Goal: Task Accomplishment & Management: Complete application form

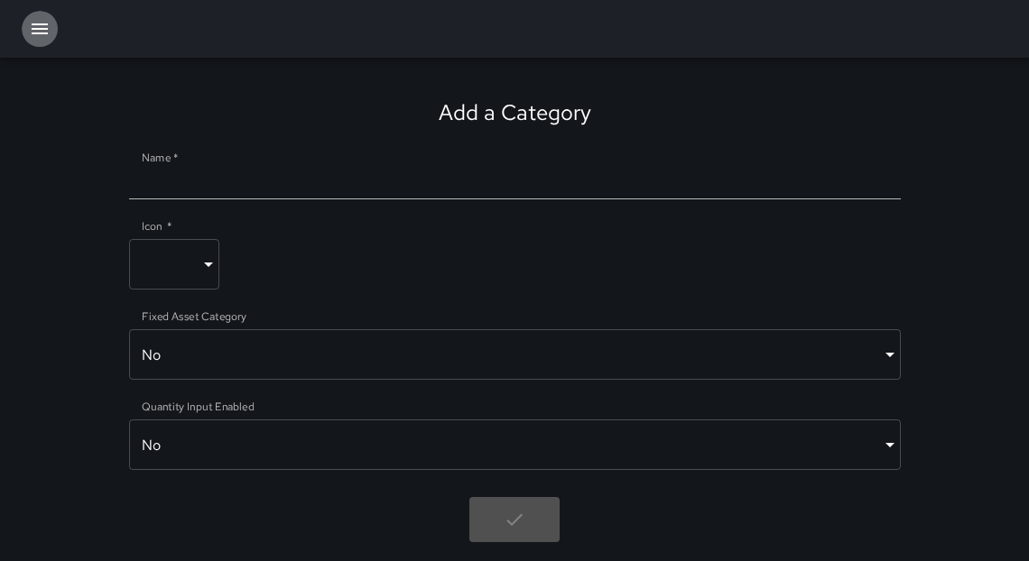
click at [32, 28] on icon "button" at bounding box center [40, 28] width 16 height 11
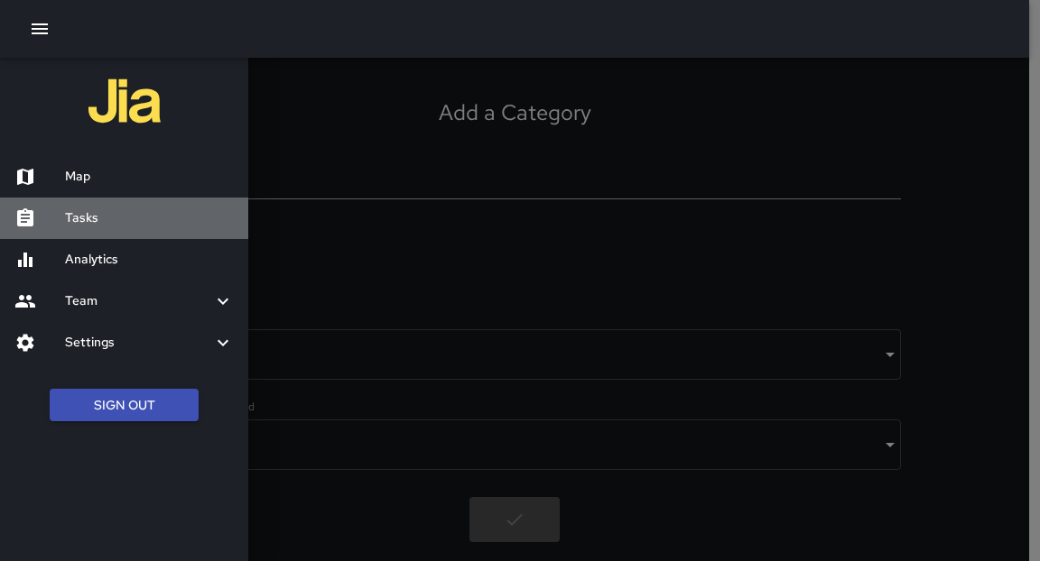
click at [95, 215] on h6 "Tasks" at bounding box center [149, 219] width 169 height 20
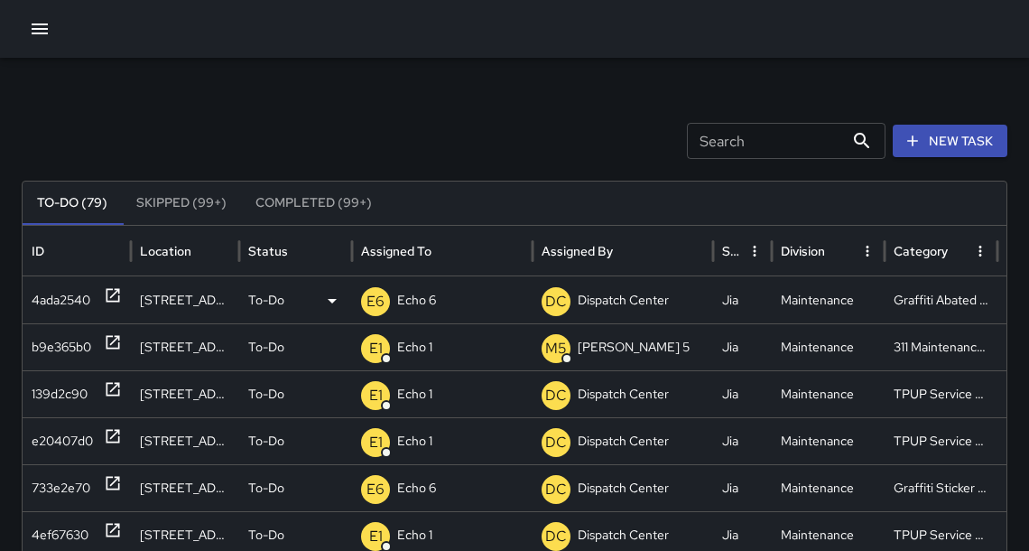
click at [117, 295] on icon at bounding box center [113, 295] width 18 height 18
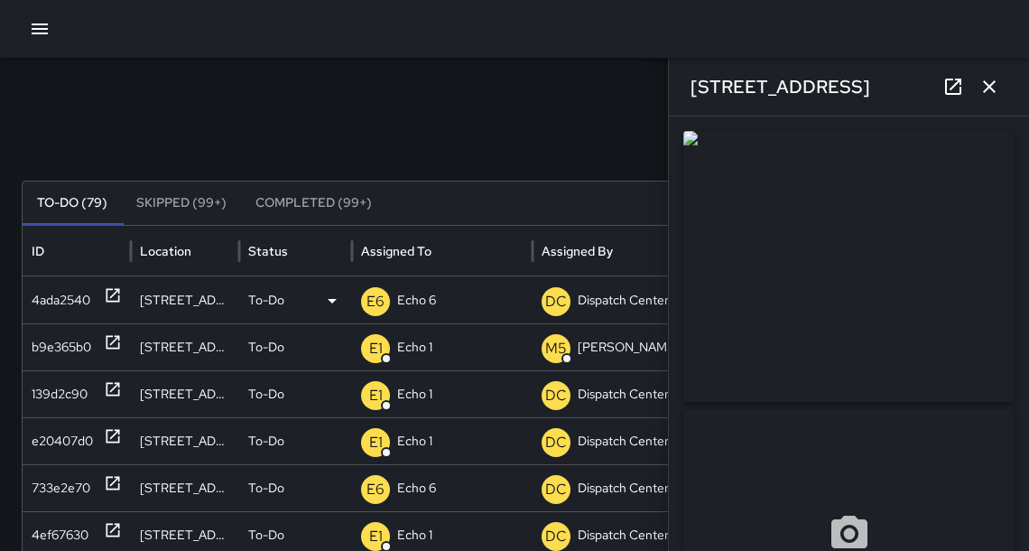
type input "**********"
click at [991, 84] on icon "button" at bounding box center [989, 86] width 13 height 13
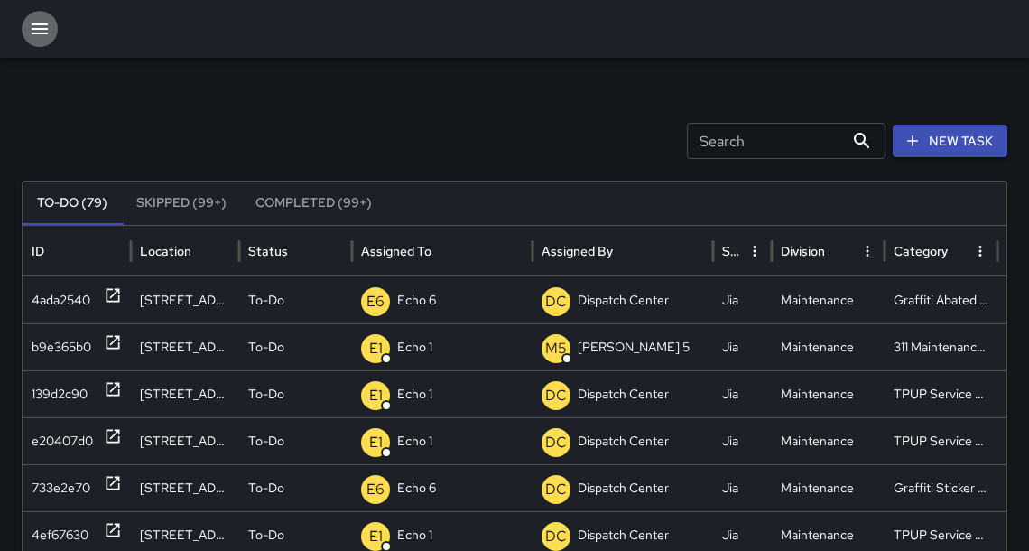
click at [40, 23] on icon "button" at bounding box center [40, 29] width 22 height 22
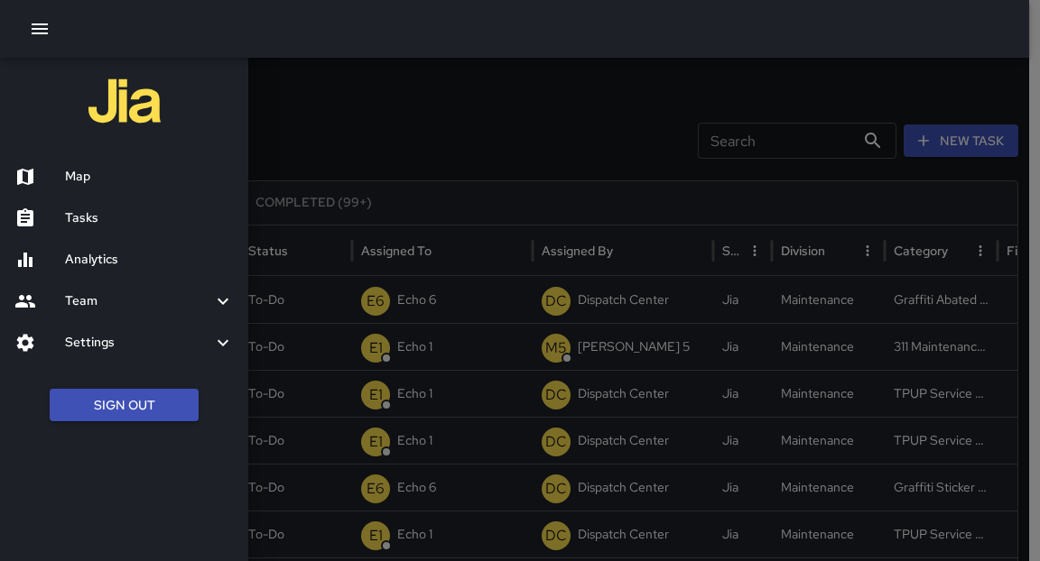
click at [72, 175] on h6 "Map" at bounding box center [149, 177] width 169 height 20
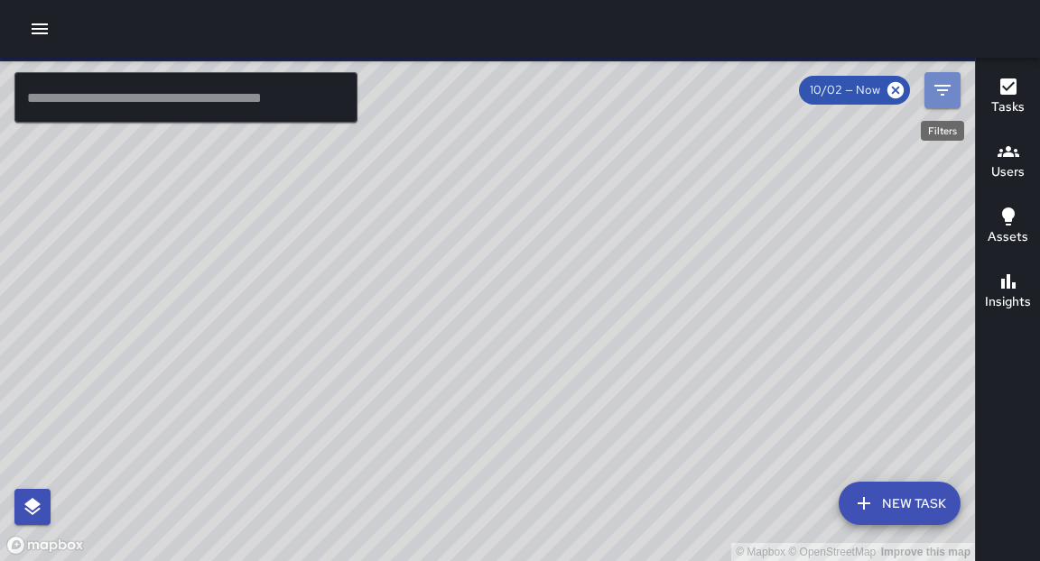
click at [953, 90] on button "Filters" at bounding box center [942, 90] width 36 height 36
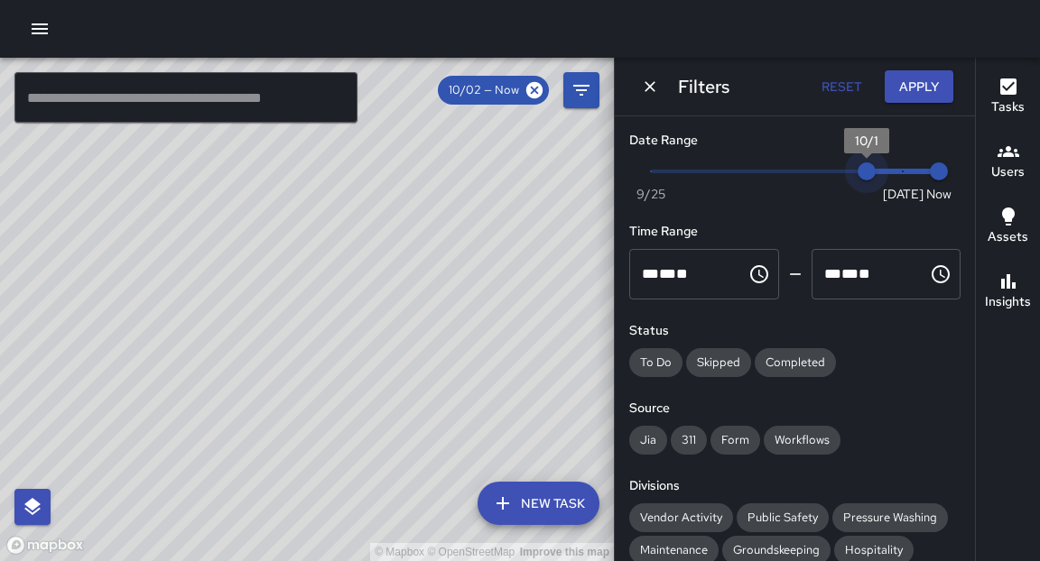
click at [844, 170] on span at bounding box center [795, 172] width 288 height 4
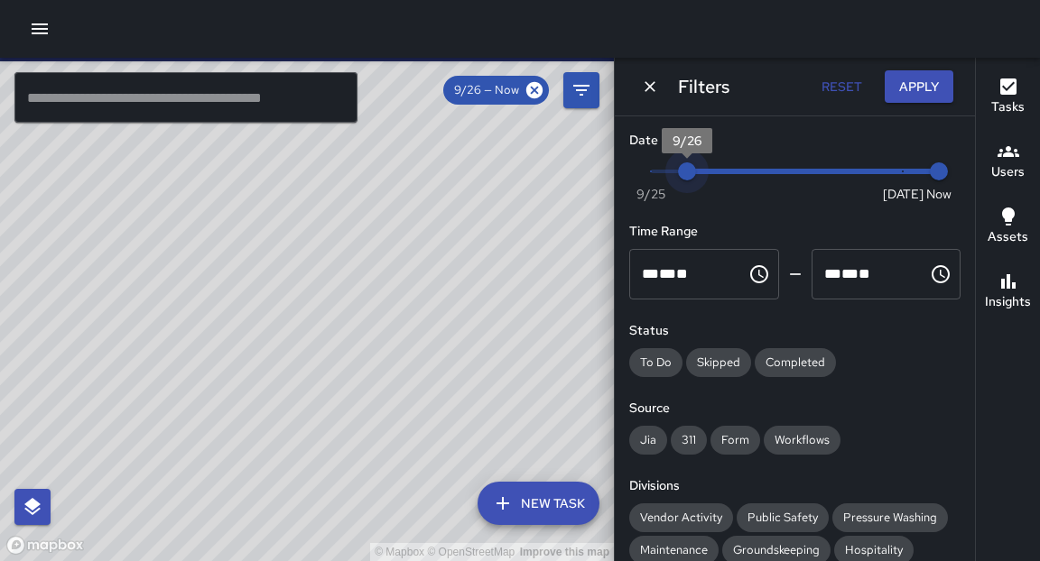
drag, startPoint x: 856, startPoint y: 174, endPoint x: 667, endPoint y: 169, distance: 188.7
click at [678, 165] on span "9/26" at bounding box center [687, 171] width 18 height 18
type input "*"
click at [678, 170] on span "9/26" at bounding box center [687, 171] width 18 height 18
click at [922, 97] on button "Apply" at bounding box center [919, 86] width 69 height 33
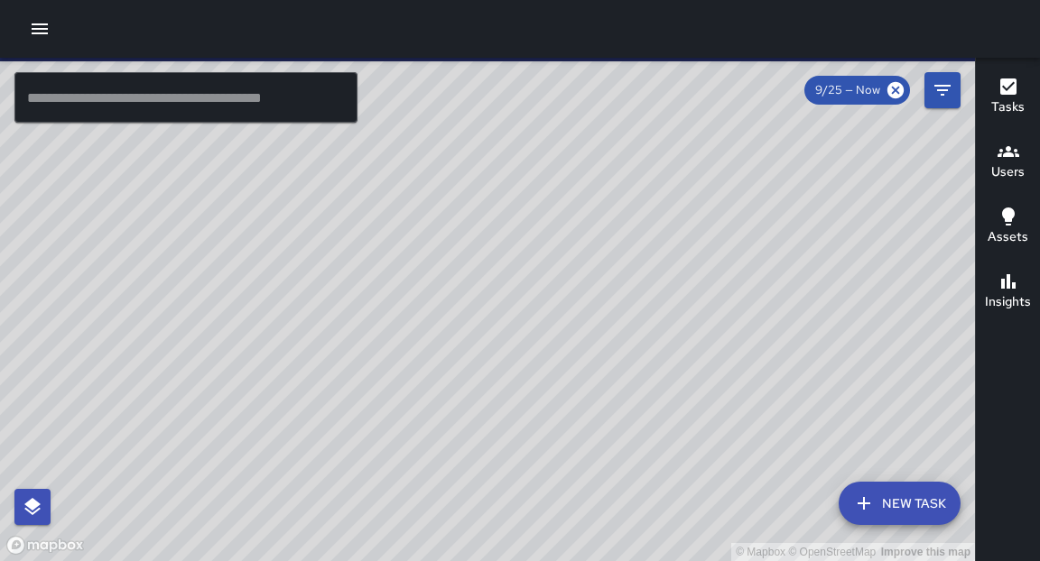
drag, startPoint x: 869, startPoint y: 234, endPoint x: 876, endPoint y: 262, distance: 28.9
click at [876, 262] on div "© Mapbox © OpenStreetMap Improve this map" at bounding box center [487, 310] width 975 height 504
click at [246, 106] on input "text" at bounding box center [185, 97] width 343 height 51
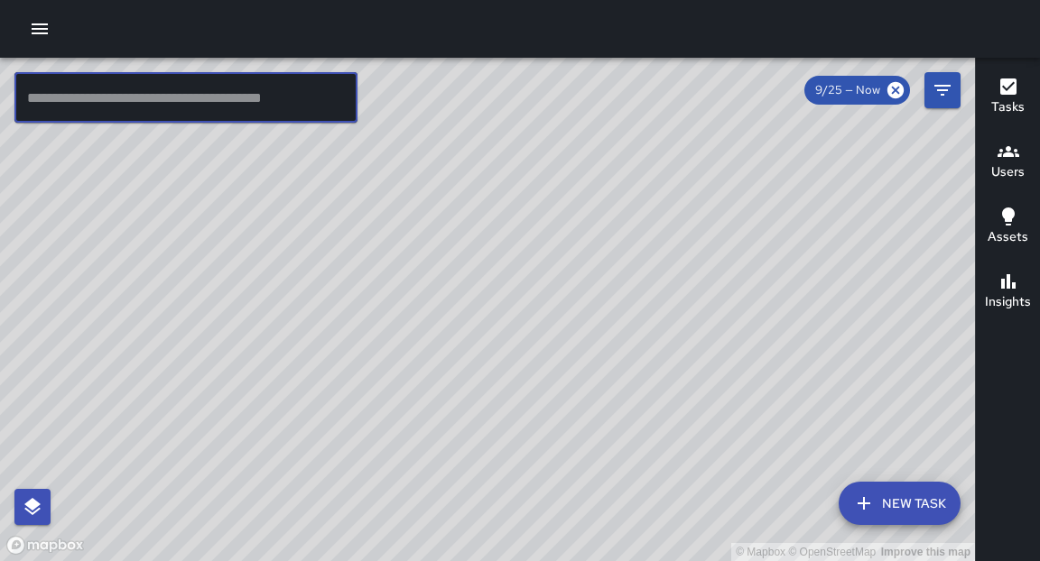
click at [192, 108] on input "text" at bounding box center [185, 97] width 343 height 51
click at [233, 91] on input "text" at bounding box center [185, 97] width 343 height 51
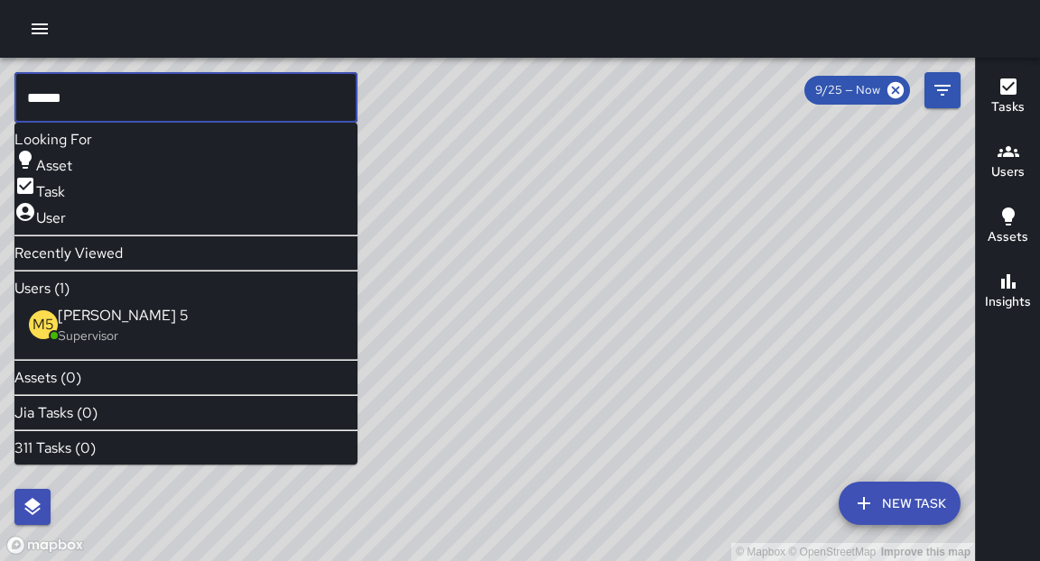
type input "******"
click at [105, 325] on span "[PERSON_NAME] 5" at bounding box center [123, 315] width 131 height 19
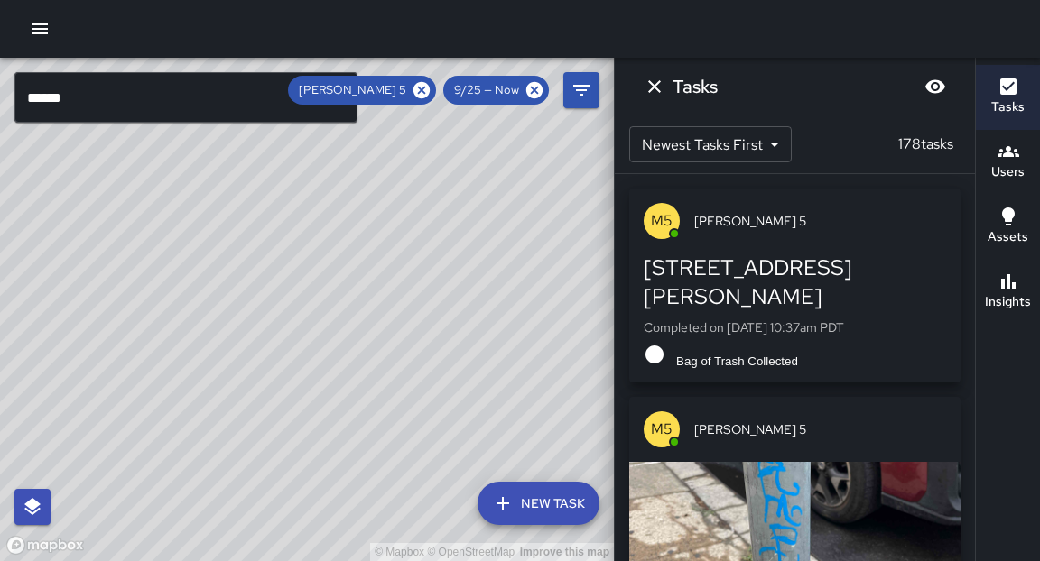
click at [710, 151] on body "© Mapbox © OpenStreetMap Improve this map ****** ​ New Task [PERSON_NAME] 5 9/2…" at bounding box center [520, 280] width 1040 height 561
type input "*"
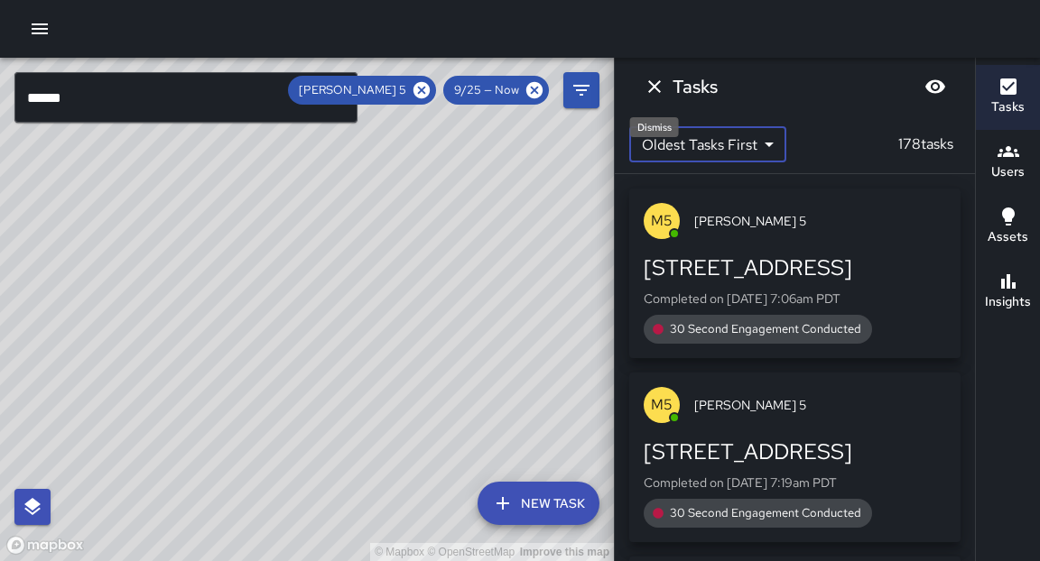
click at [656, 94] on icon "Dismiss" at bounding box center [655, 87] width 22 height 22
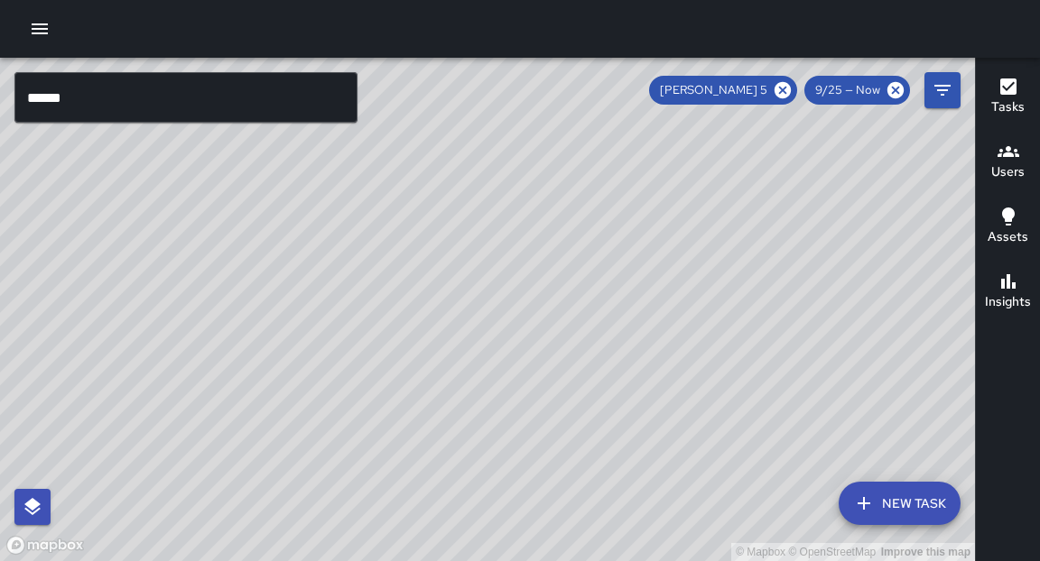
drag, startPoint x: 650, startPoint y: 232, endPoint x: 635, endPoint y: 328, distance: 96.9
click at [636, 329] on div "© Mapbox © OpenStreetMap Improve this map" at bounding box center [487, 310] width 975 height 504
click at [1020, 168] on h6 "Users" at bounding box center [1007, 172] width 33 height 20
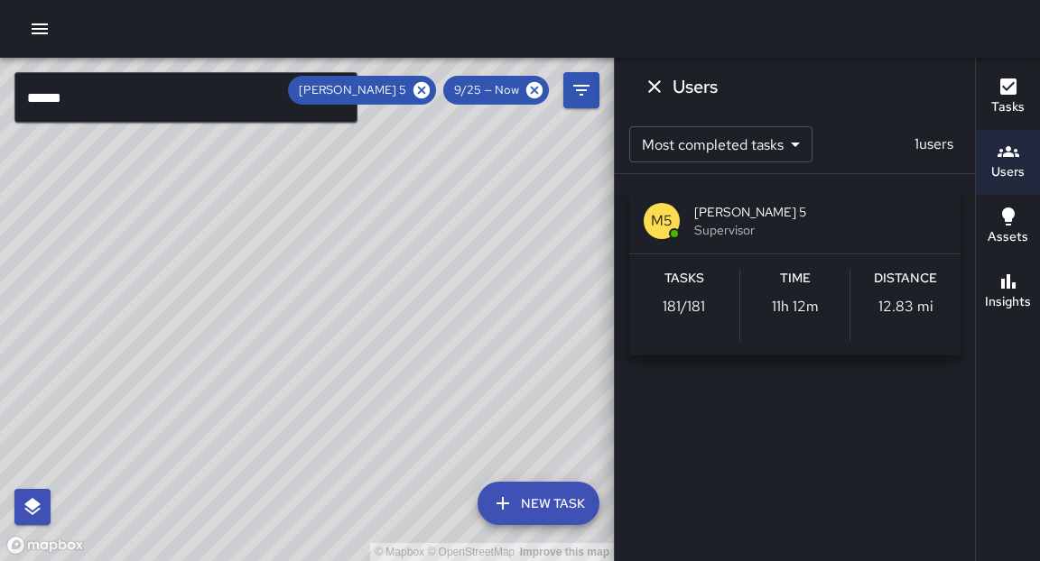
drag, startPoint x: 446, startPoint y: 311, endPoint x: 406, endPoint y: 384, distance: 83.2
click at [406, 384] on div "© Mapbox © OpenStreetMap Improve this map" at bounding box center [307, 310] width 614 height 504
drag, startPoint x: 397, startPoint y: 406, endPoint x: 374, endPoint y: 433, distance: 35.8
click at [374, 433] on div "© Mapbox © OpenStreetMap Improve this map" at bounding box center [307, 310] width 614 height 504
drag, startPoint x: 424, startPoint y: 403, endPoint x: 419, endPoint y: 419, distance: 17.1
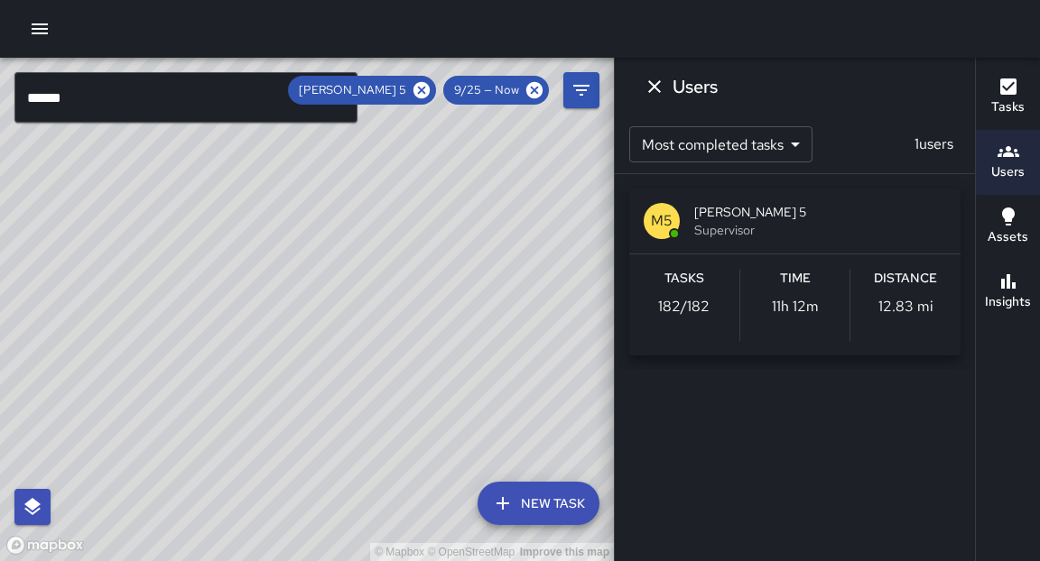
click at [419, 419] on div "© Mapbox © OpenStreetMap Improve this map" at bounding box center [307, 310] width 614 height 504
drag, startPoint x: 487, startPoint y: 331, endPoint x: 468, endPoint y: 348, distance: 25.7
click at [468, 348] on div "© Mapbox © OpenStreetMap Improve this map" at bounding box center [307, 310] width 614 height 504
click at [421, 91] on icon at bounding box center [422, 90] width 20 height 20
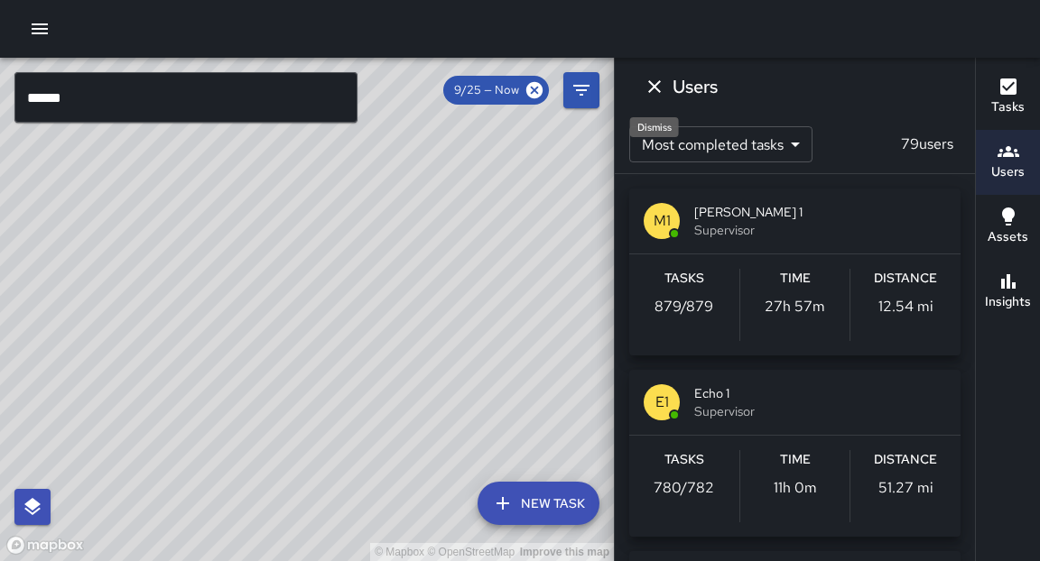
click at [654, 92] on icon "Dismiss" at bounding box center [655, 87] width 22 height 22
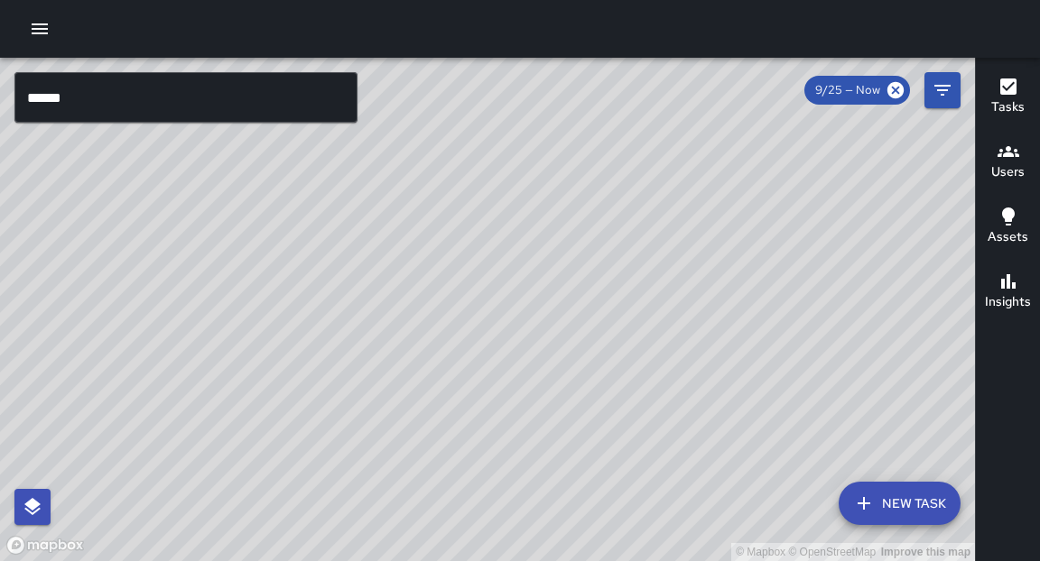
click at [37, 22] on icon "button" at bounding box center [40, 29] width 22 height 22
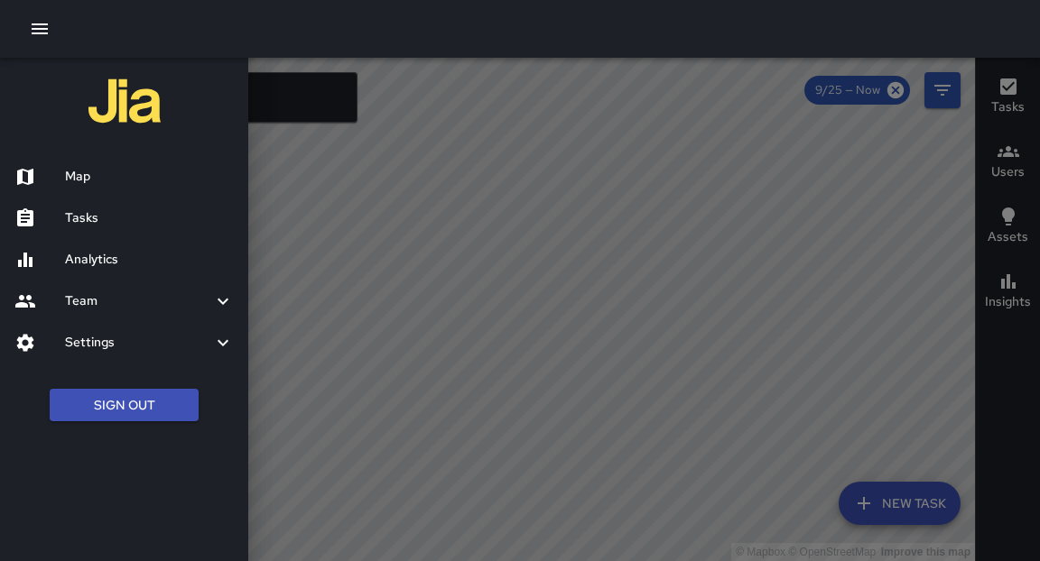
click at [102, 259] on h6 "Analytics" at bounding box center [149, 260] width 169 height 20
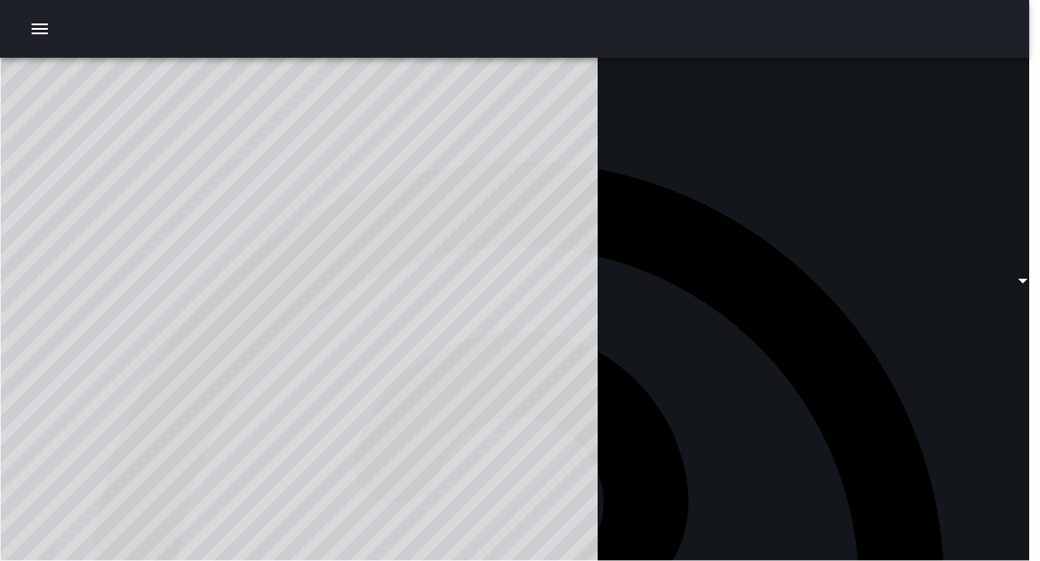
type input "******"
type input "**********"
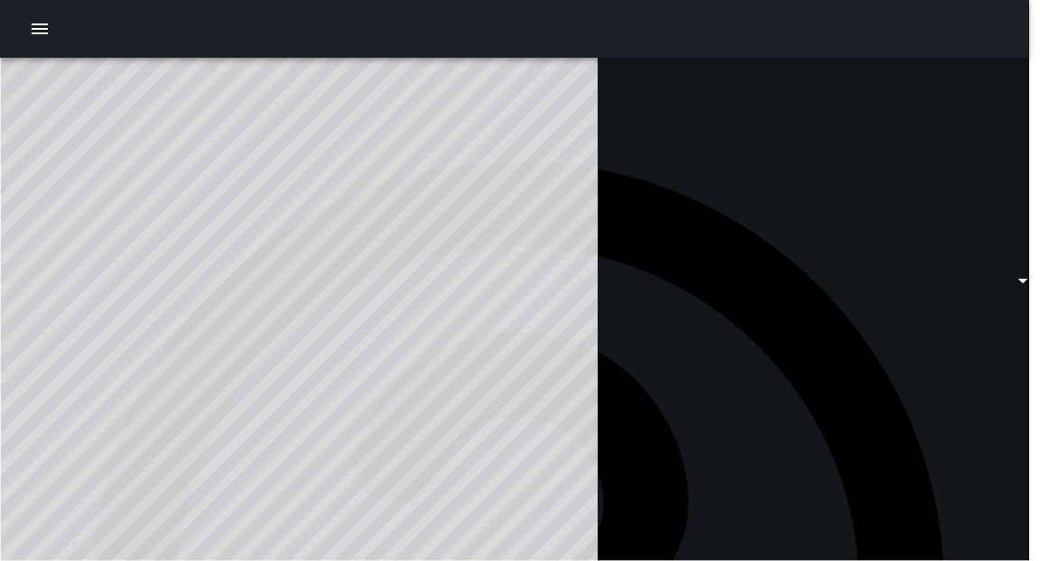
type input "**********"
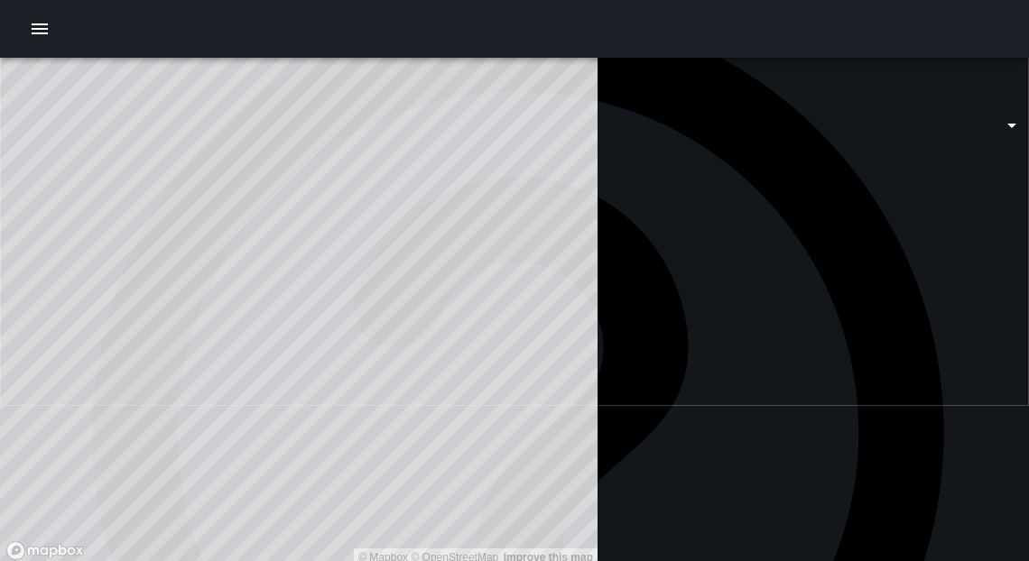
scroll to position [747, 0]
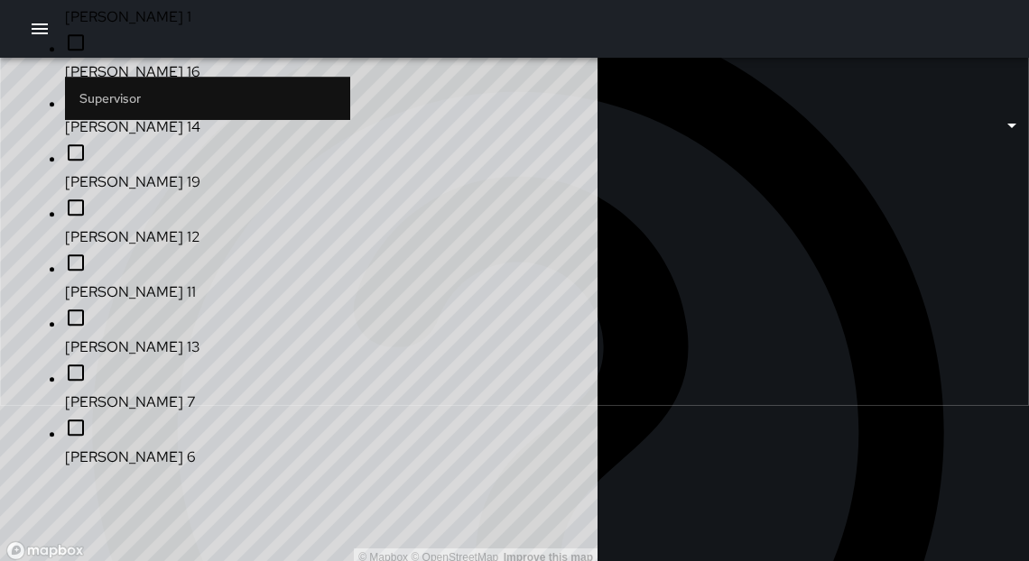
type input "******"
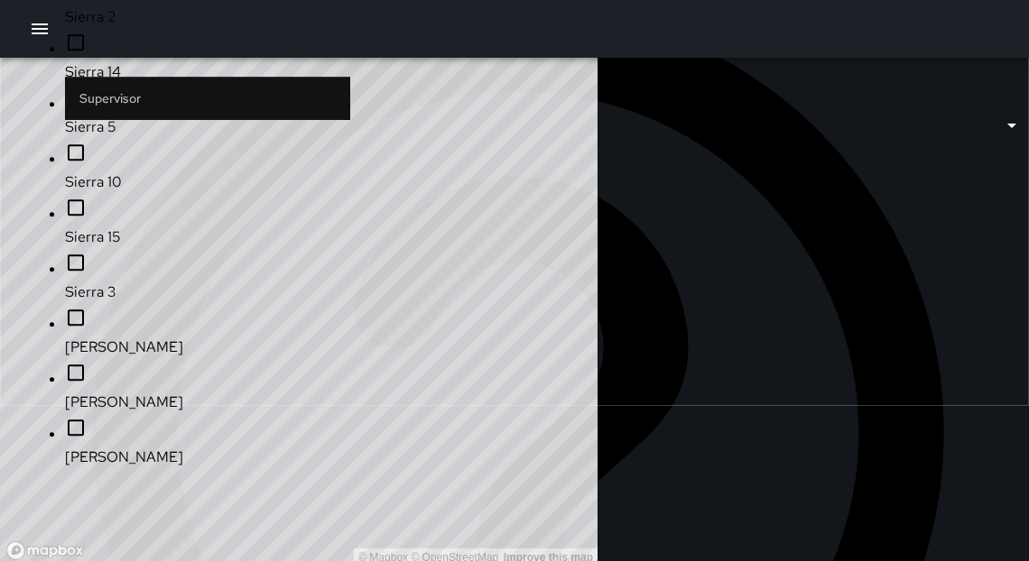
scroll to position [2297, 0]
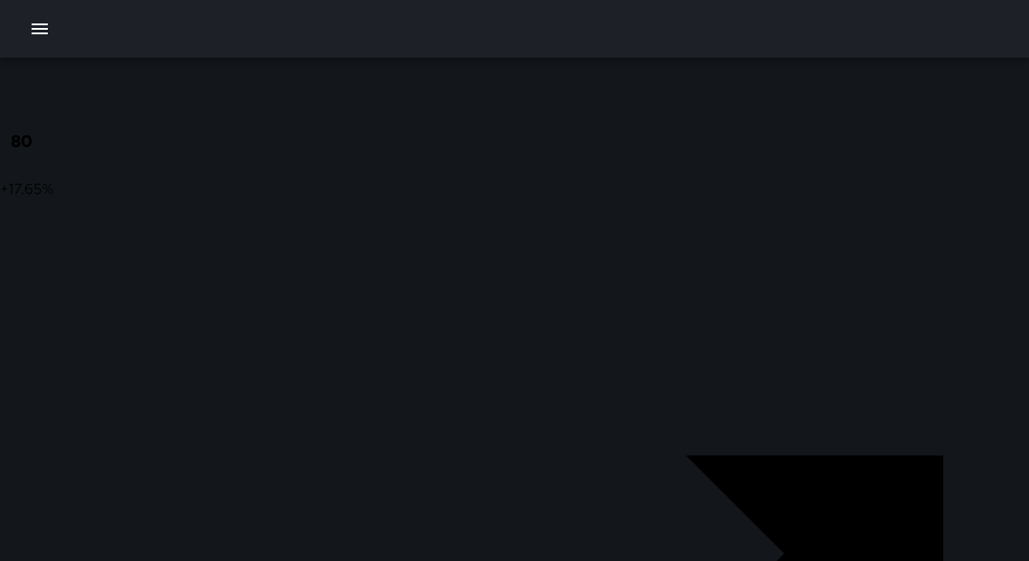
scroll to position [1051, 0]
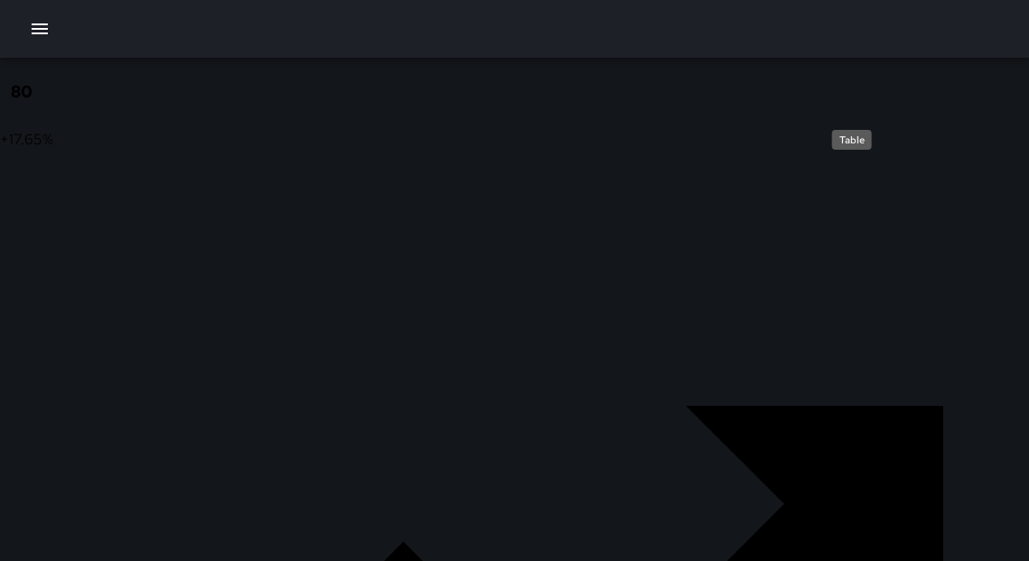
drag, startPoint x: 849, startPoint y: 103, endPoint x: 857, endPoint y: 113, distance: 12.3
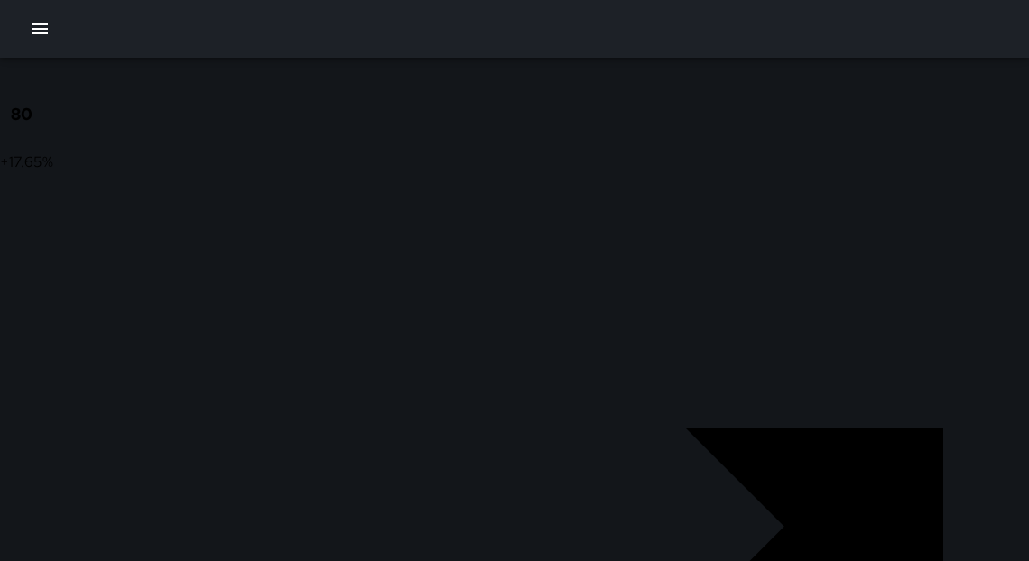
scroll to position [1026, 0]
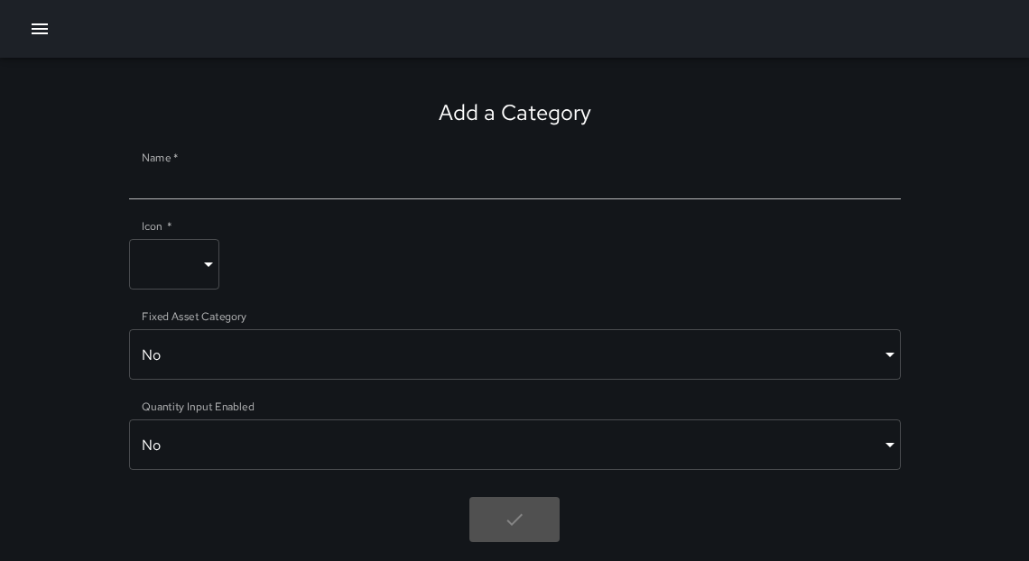
click at [42, 23] on icon "button" at bounding box center [40, 28] width 16 height 11
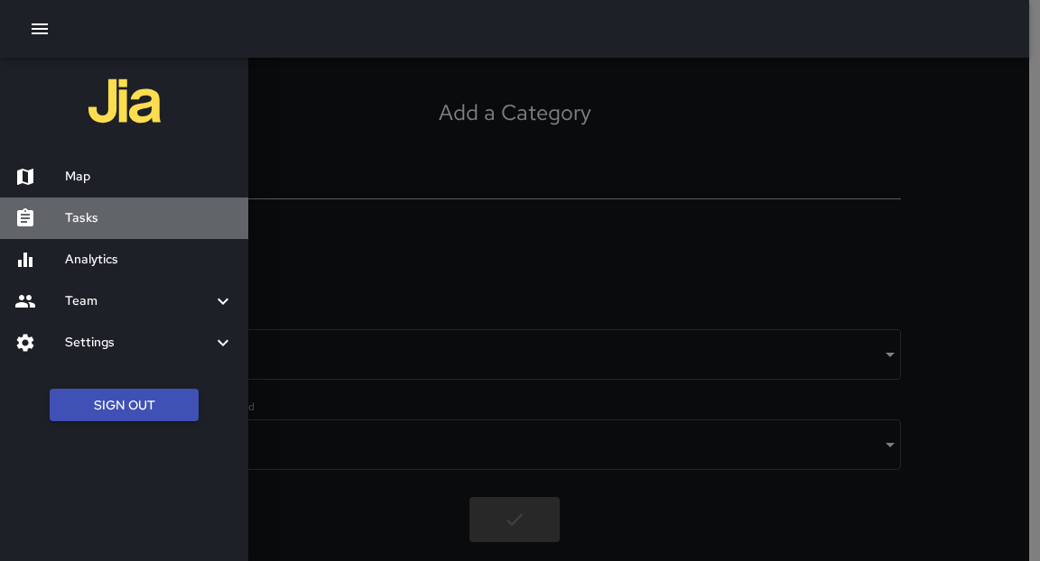
click at [83, 211] on h6 "Tasks" at bounding box center [149, 219] width 169 height 20
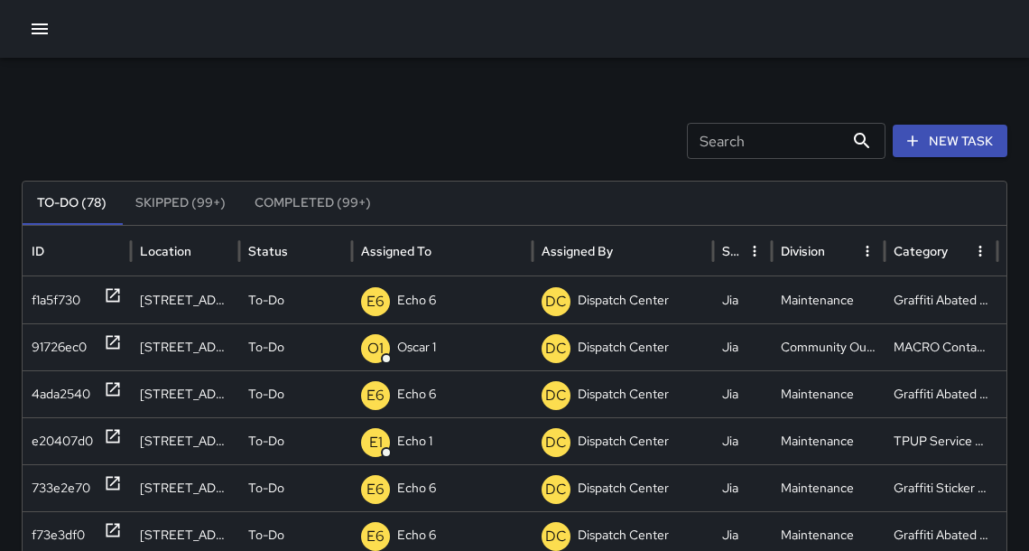
click at [51, 39] on button "button" at bounding box center [40, 29] width 36 height 36
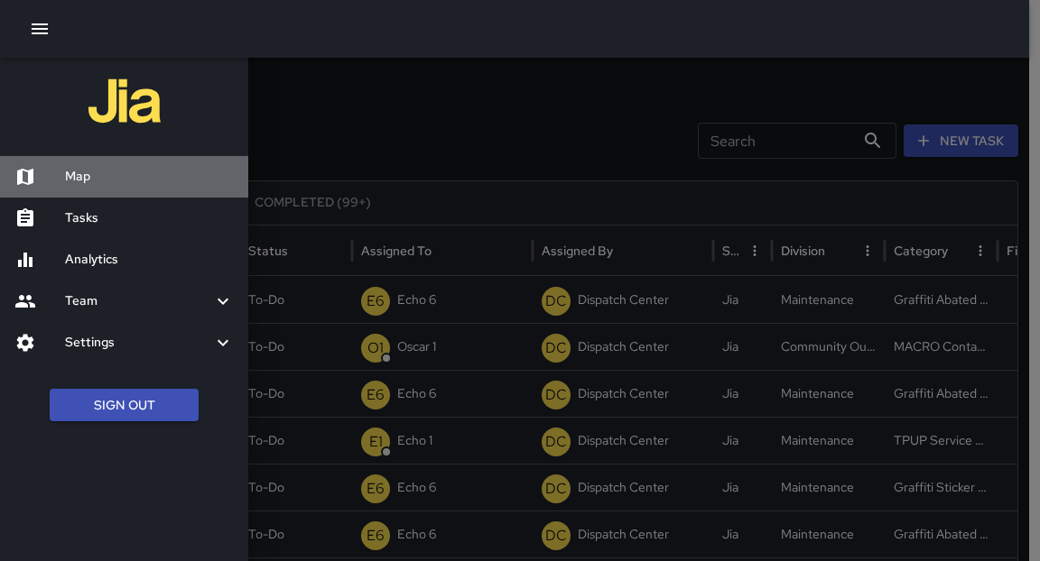
click at [100, 178] on h6 "Map" at bounding box center [149, 177] width 169 height 20
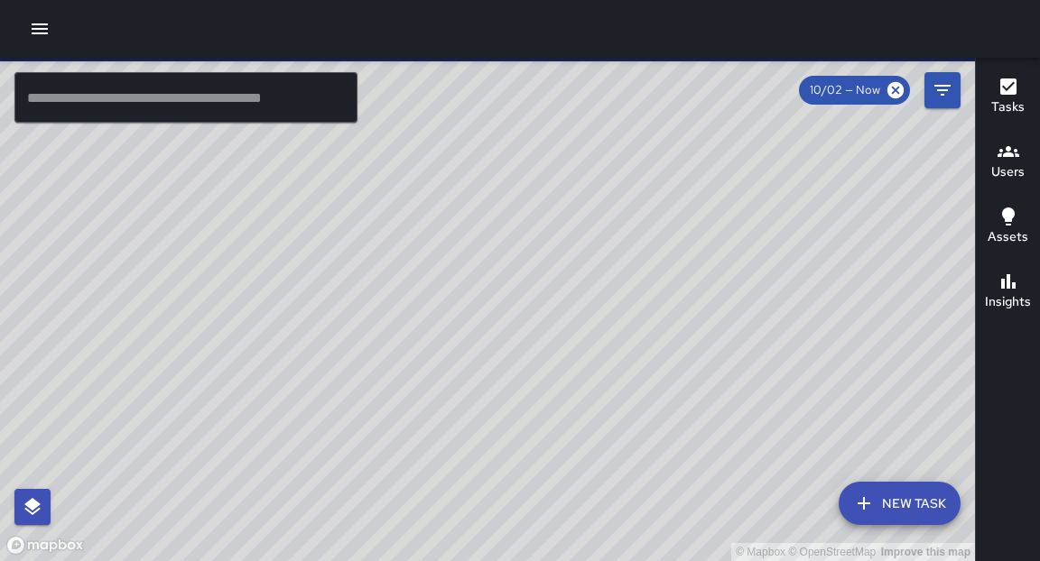
click at [901, 510] on button "New Task" at bounding box center [900, 503] width 122 height 43
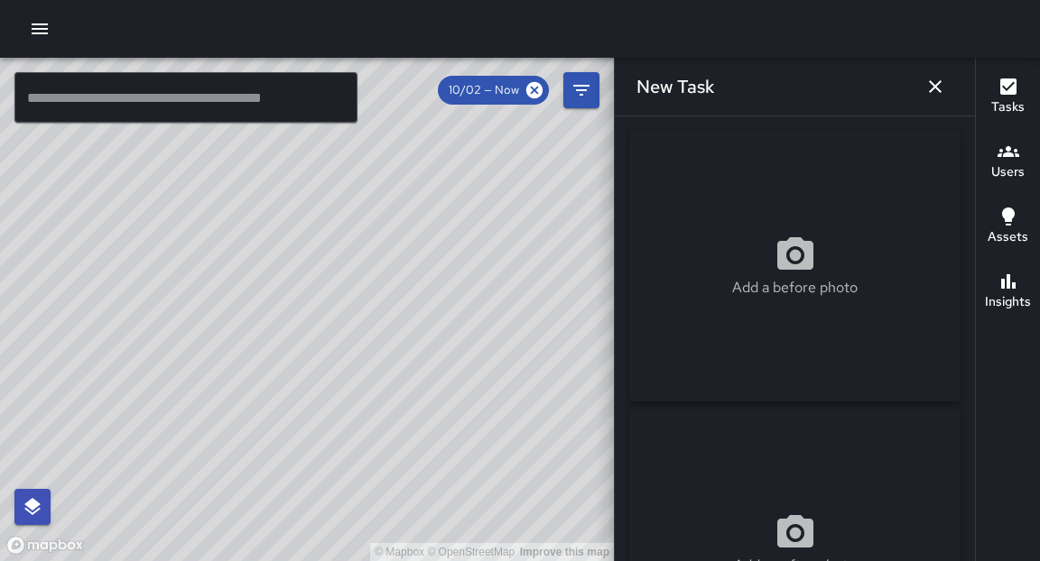
click at [793, 251] on icon at bounding box center [795, 255] width 43 height 43
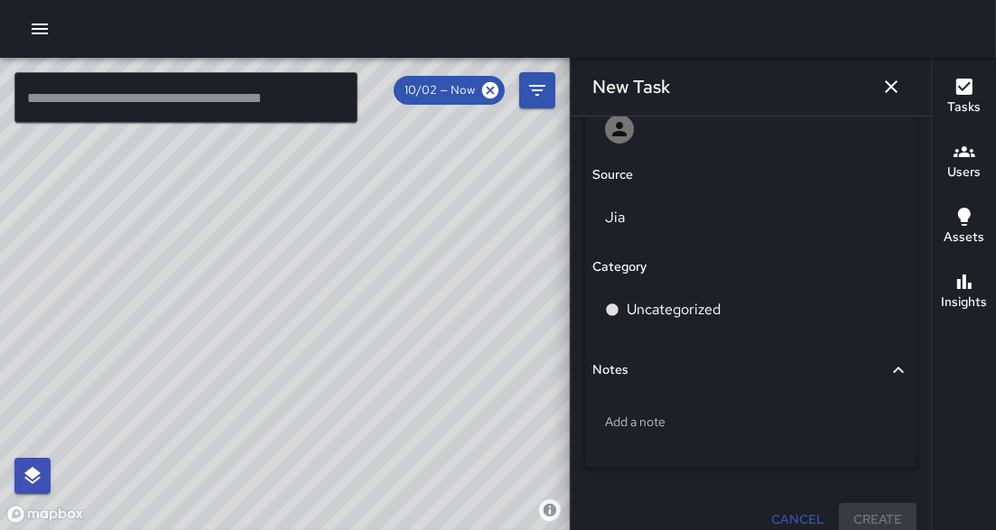
scroll to position [14, 0]
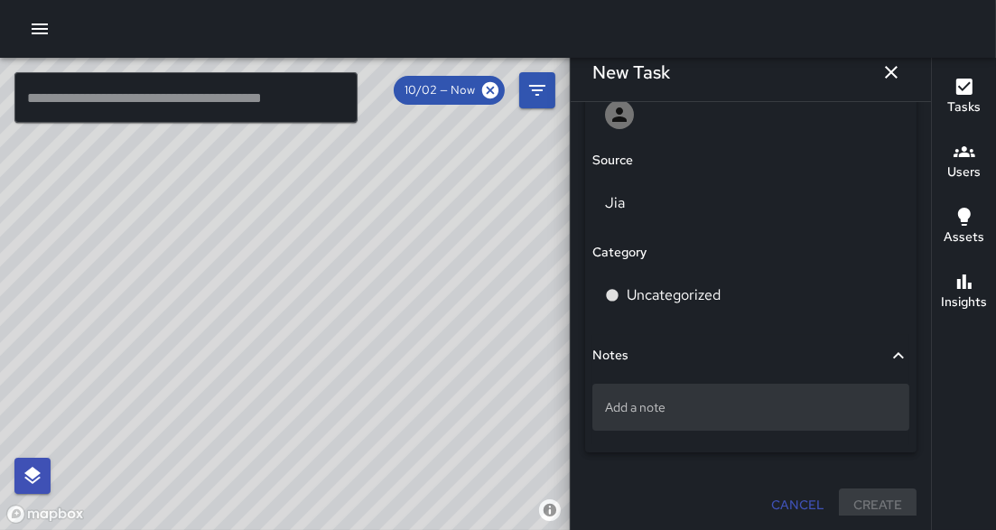
click at [643, 403] on p "Add a note" at bounding box center [751, 407] width 292 height 18
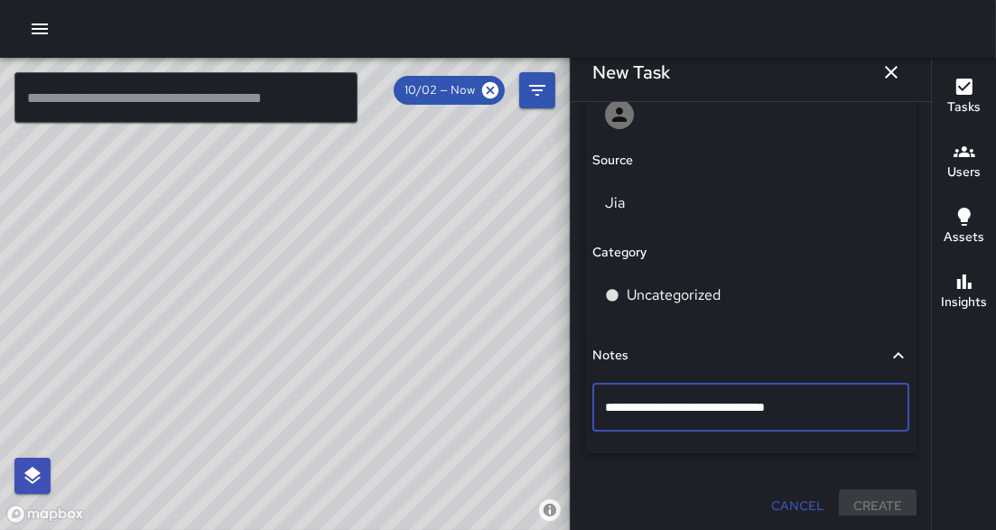
type textarea "**********"
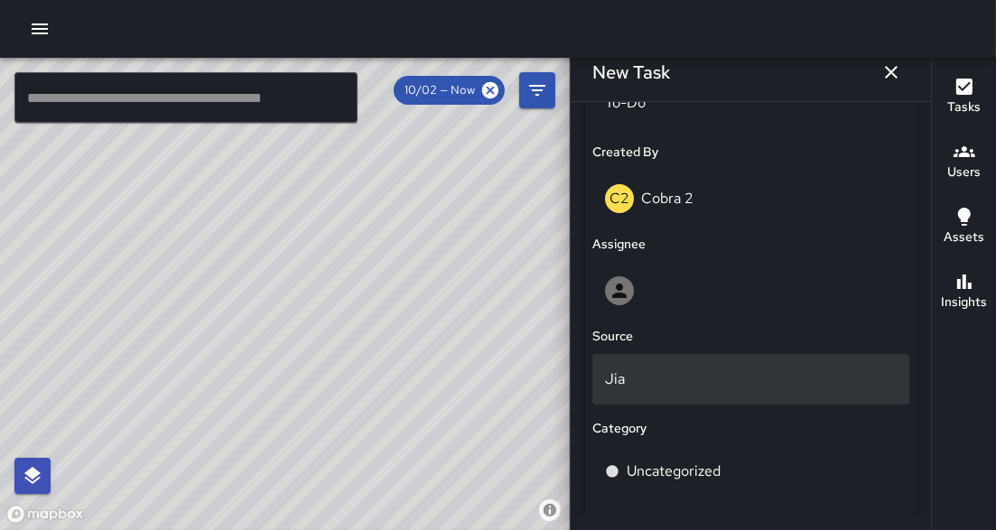
scroll to position [924, 0]
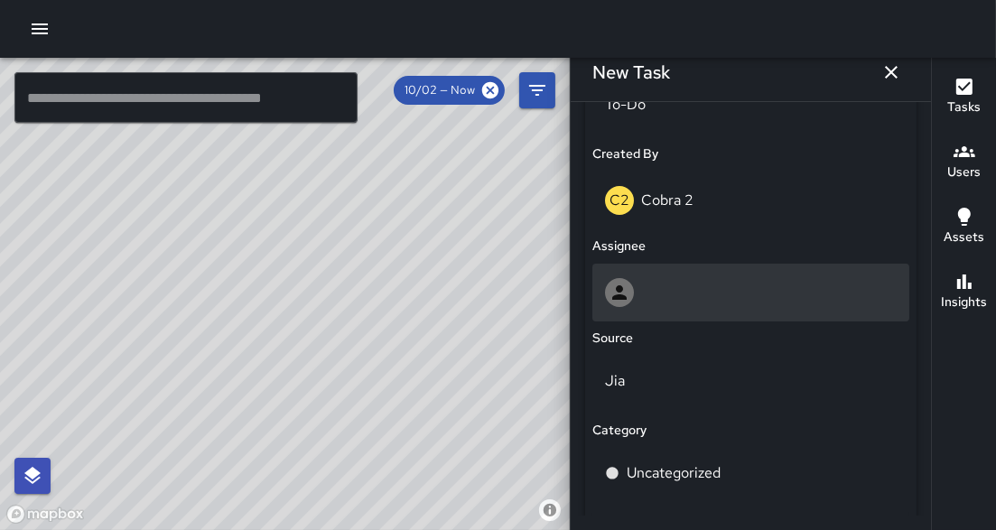
click at [677, 287] on div at bounding box center [751, 292] width 292 height 29
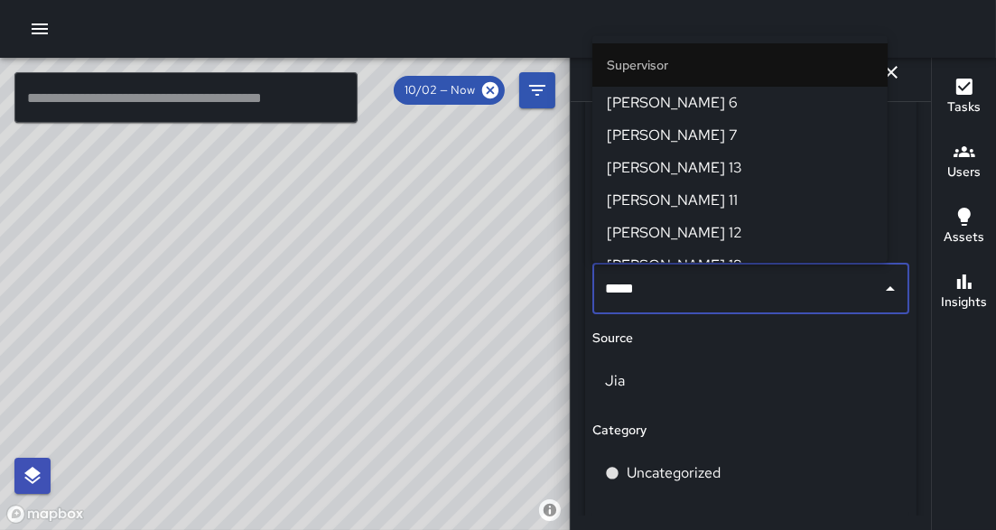
type input "******"
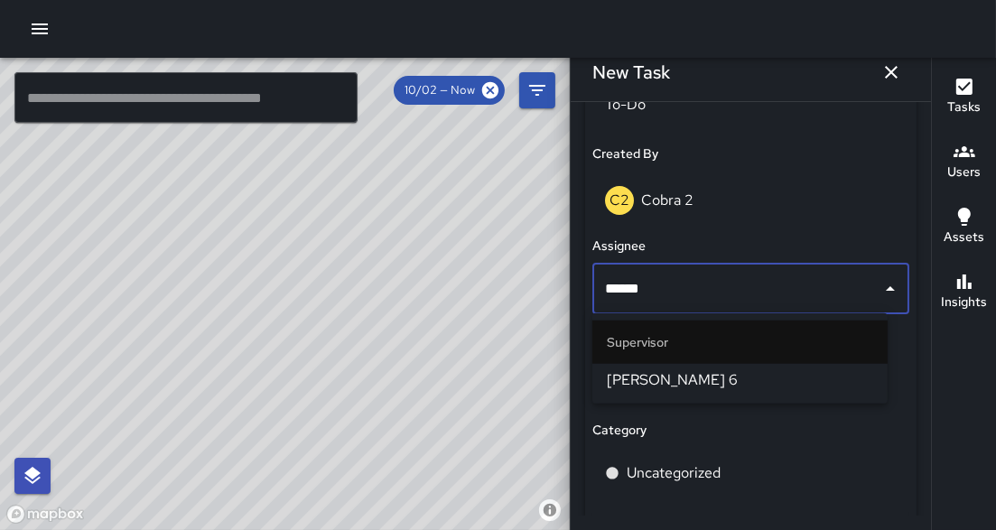
click at [606, 374] on li "[PERSON_NAME] 6" at bounding box center [739, 380] width 295 height 32
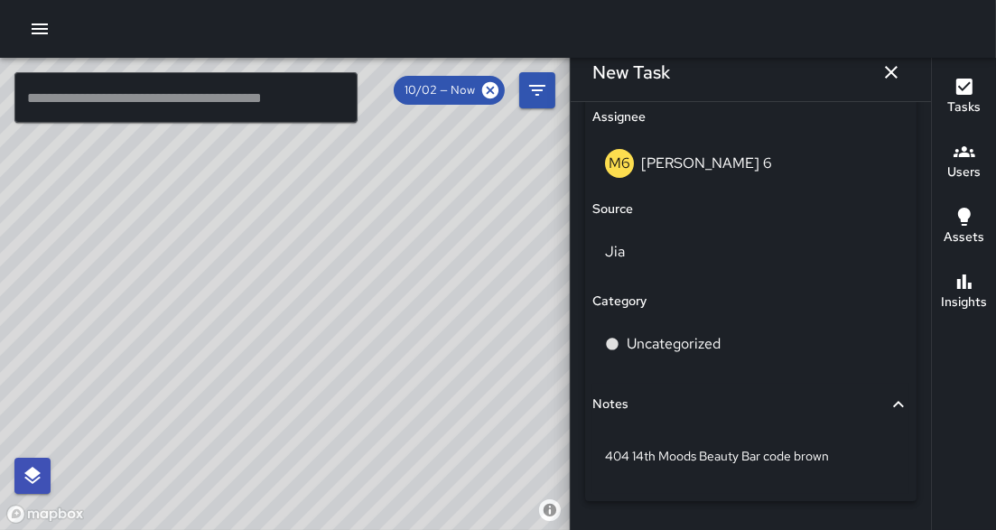
scroll to position [1213, 0]
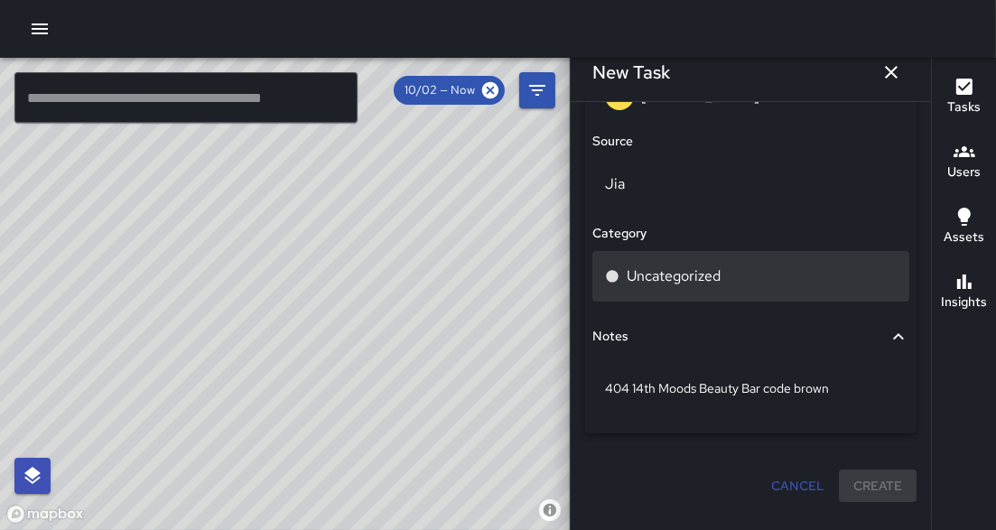
click at [697, 281] on p "Uncategorized" at bounding box center [673, 276] width 94 height 22
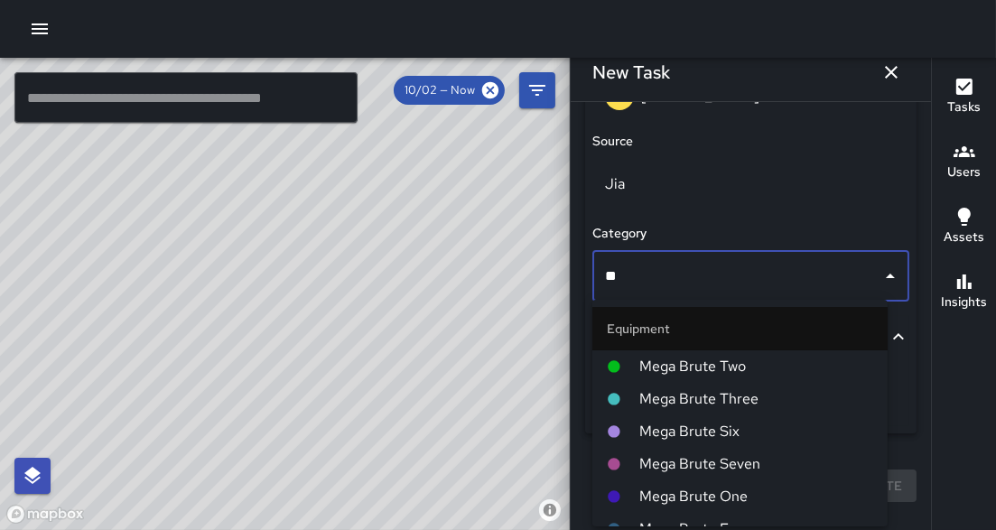
type input "***"
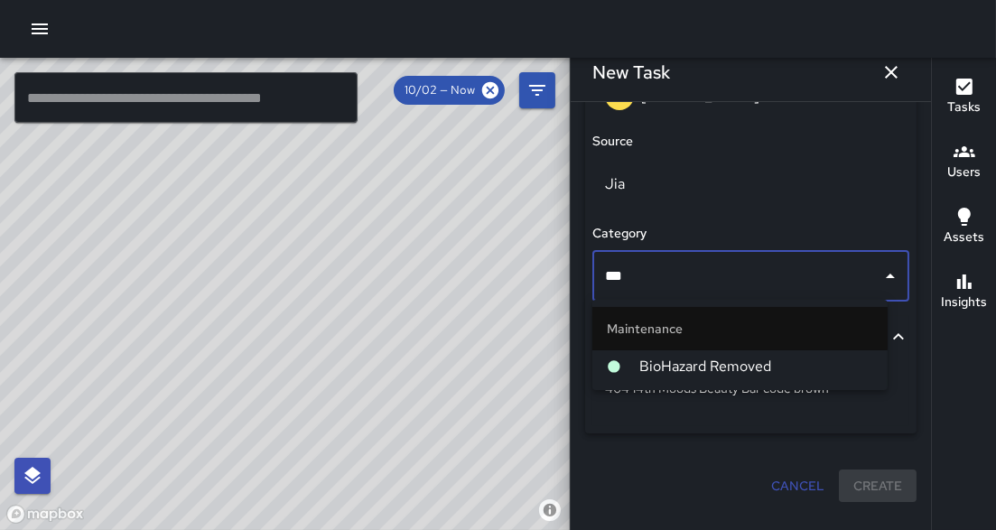
click at [701, 362] on span "BioHazard Removed" at bounding box center [756, 367] width 234 height 22
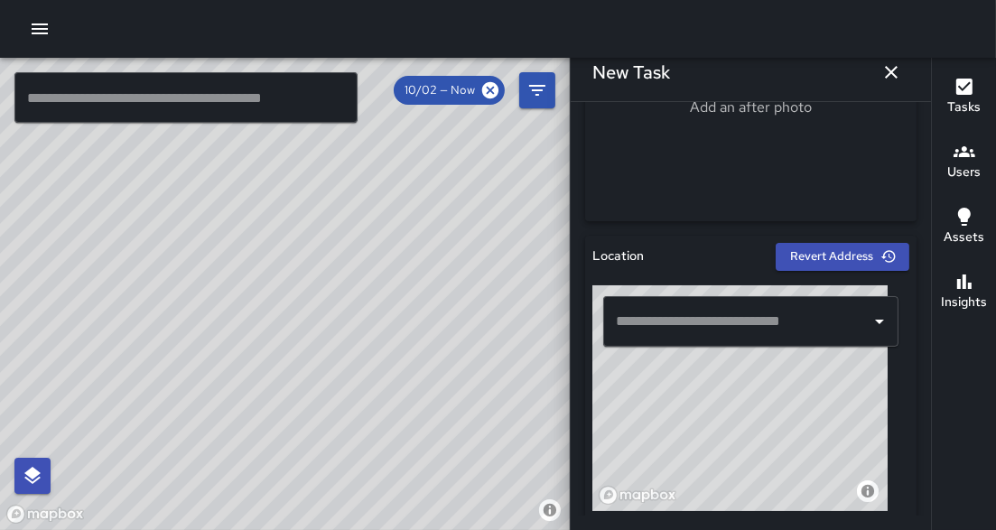
scroll to position [420, 0]
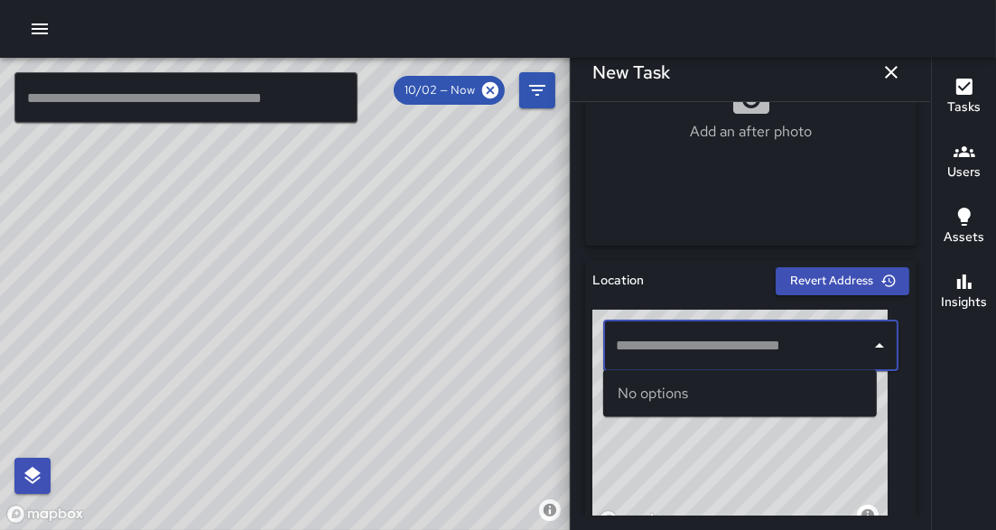
click at [713, 338] on input "text" at bounding box center [737, 346] width 252 height 34
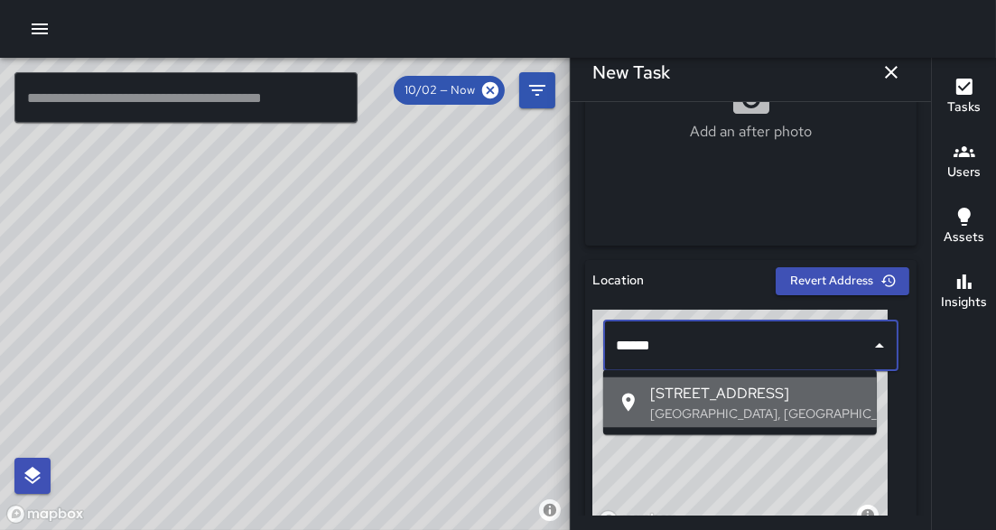
click at [695, 400] on span "404 14th Street" at bounding box center [756, 394] width 212 height 22
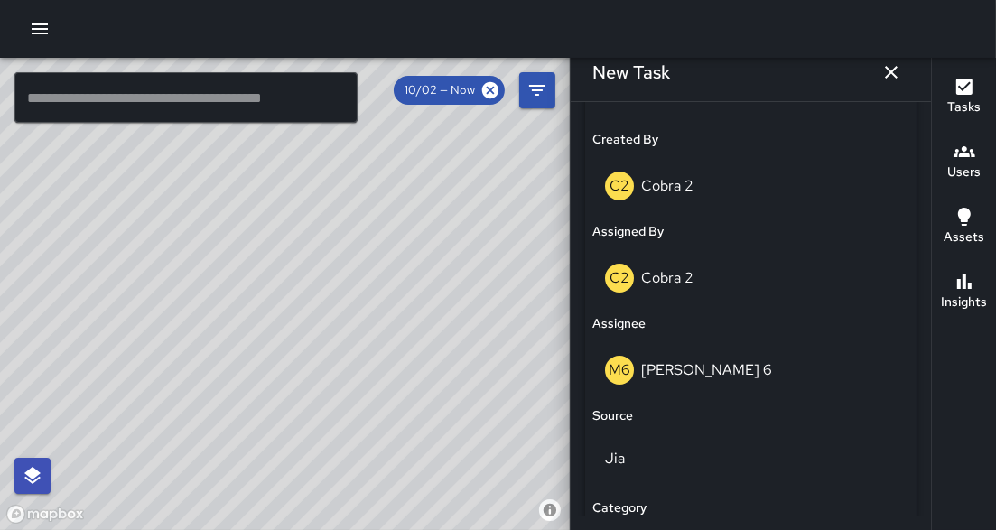
scroll to position [1213, 0]
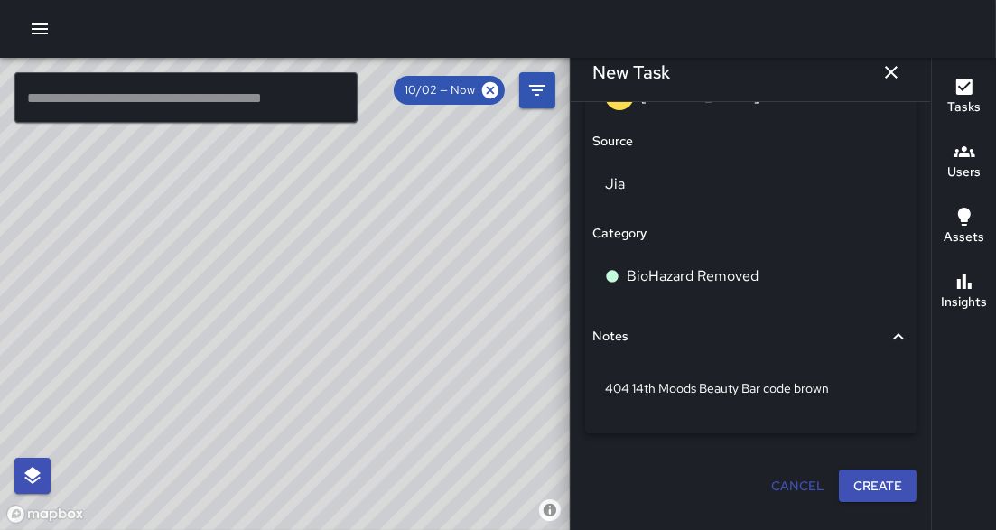
type input "**********"
click at [851, 471] on button "Create" at bounding box center [878, 485] width 78 height 33
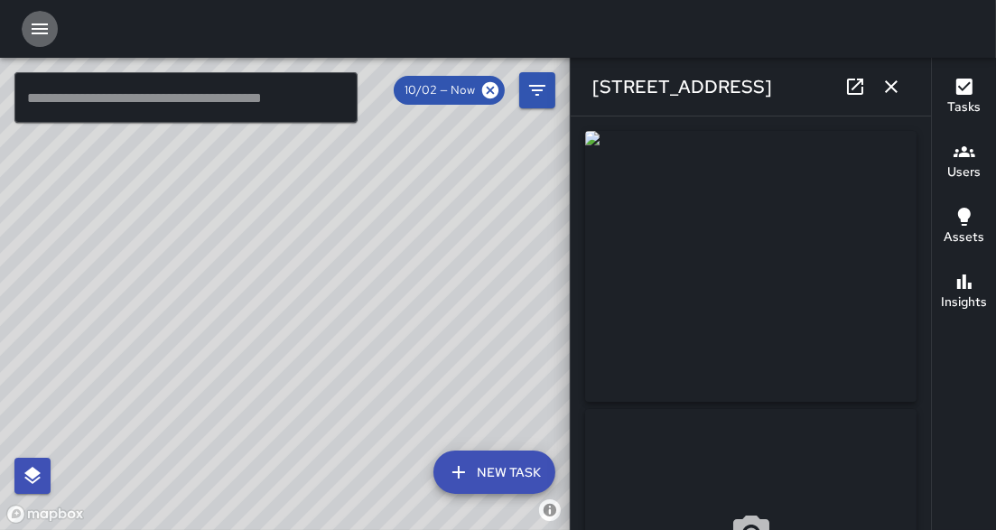
click at [40, 34] on icon "button" at bounding box center [40, 29] width 22 height 22
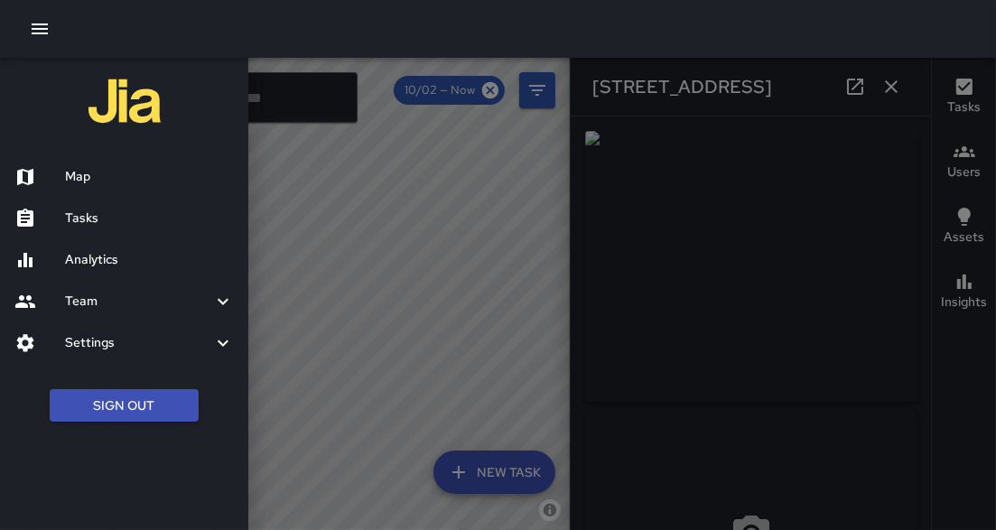
click at [103, 219] on h6 "Tasks" at bounding box center [149, 219] width 169 height 20
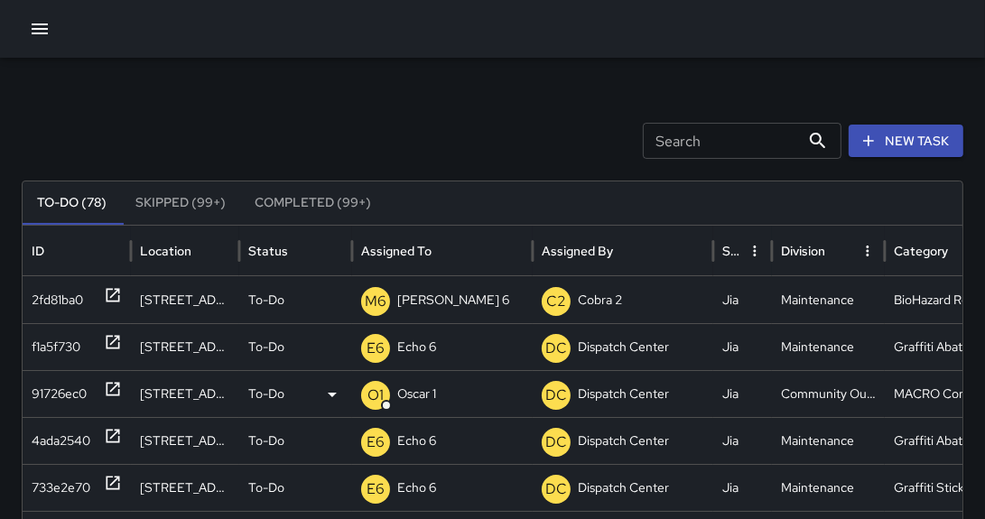
click at [329, 395] on icon at bounding box center [332, 395] width 22 height 22
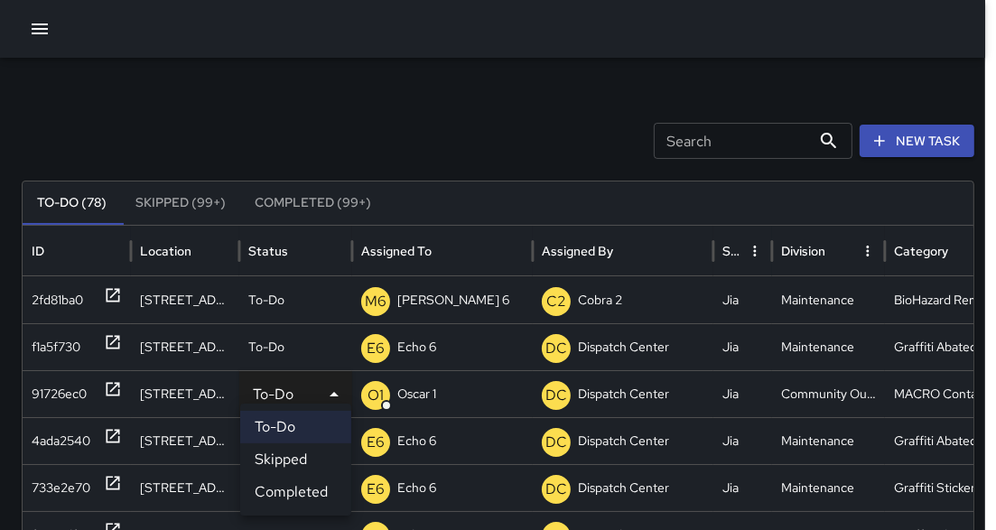
click at [280, 495] on li "Completed" at bounding box center [295, 492] width 111 height 32
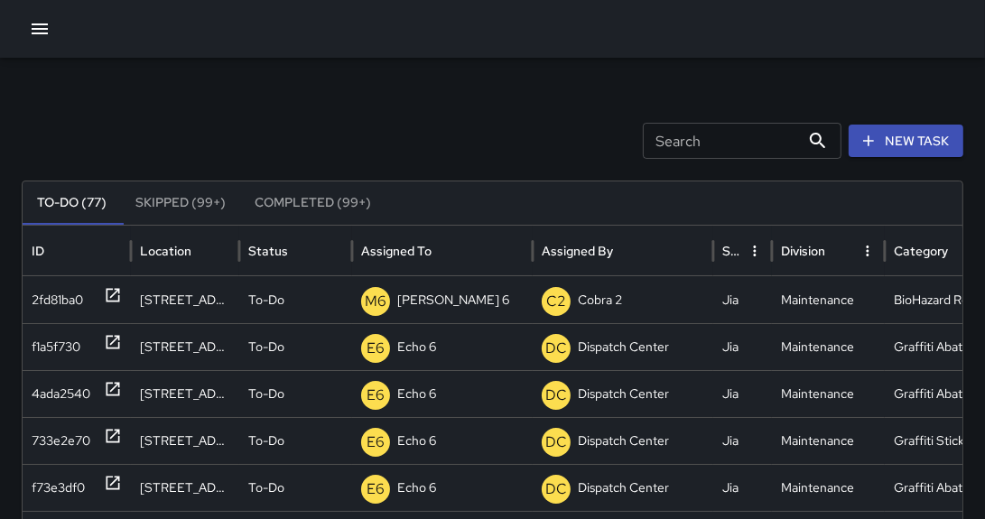
click at [46, 30] on icon "button" at bounding box center [40, 29] width 22 height 22
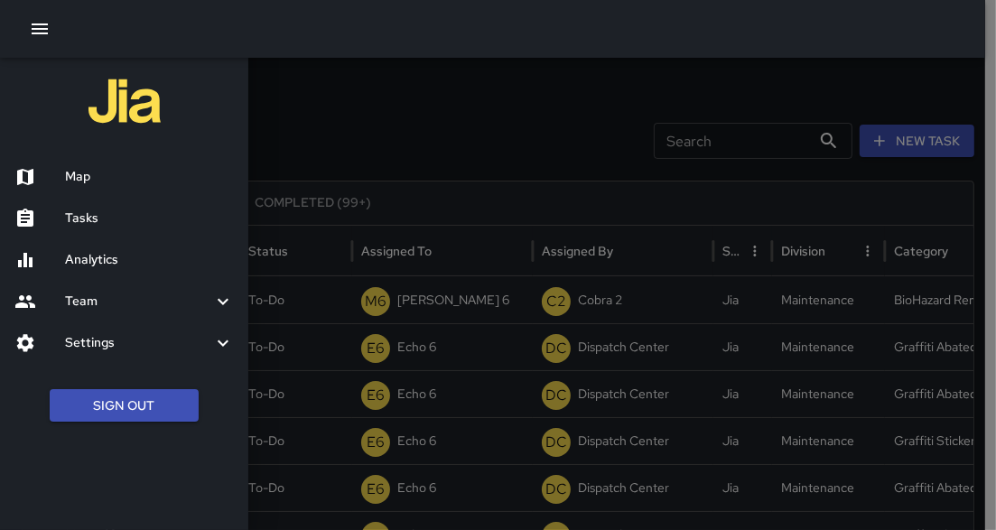
click at [74, 189] on div "Map" at bounding box center [124, 177] width 248 height 42
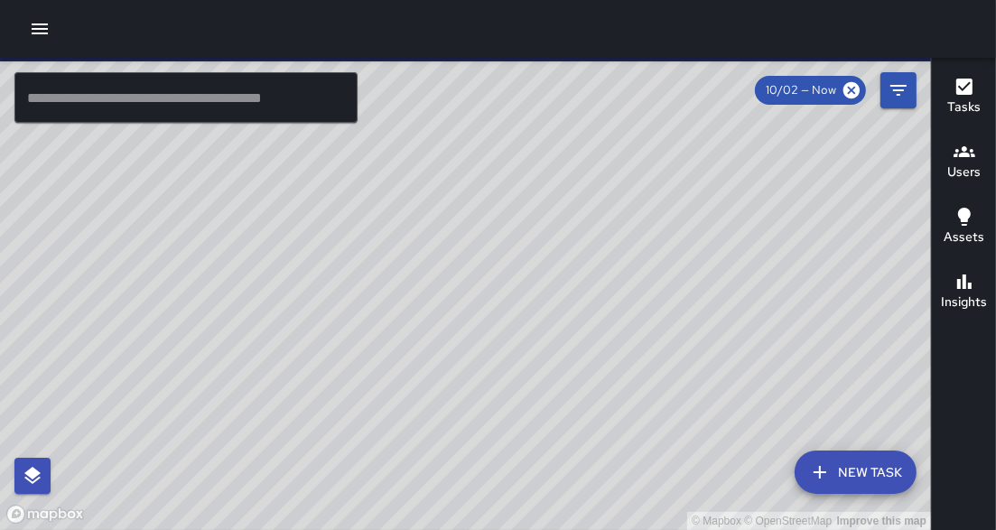
drag, startPoint x: 505, startPoint y: 432, endPoint x: 380, endPoint y: 199, distance: 264.1
click at [380, 199] on div "© Mapbox © OpenStreetMap Improve this map" at bounding box center [465, 294] width 931 height 472
